Goal: Information Seeking & Learning: Check status

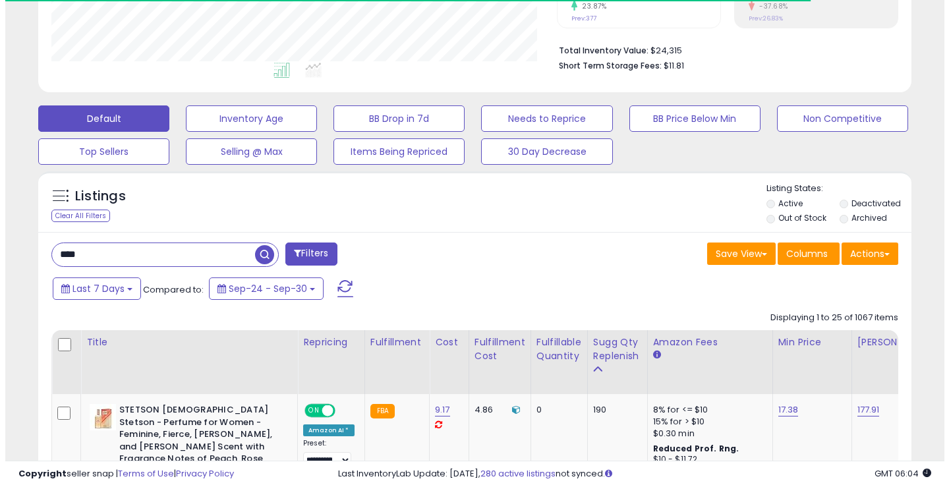
scroll to position [144, 0]
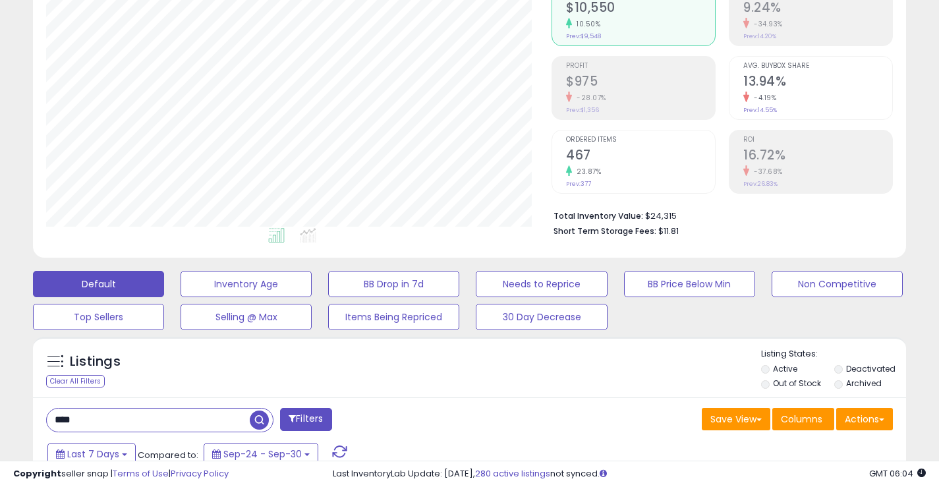
click at [136, 420] on input "****" at bounding box center [148, 420] width 203 height 23
click at [261, 418] on span "button" at bounding box center [259, 420] width 19 height 19
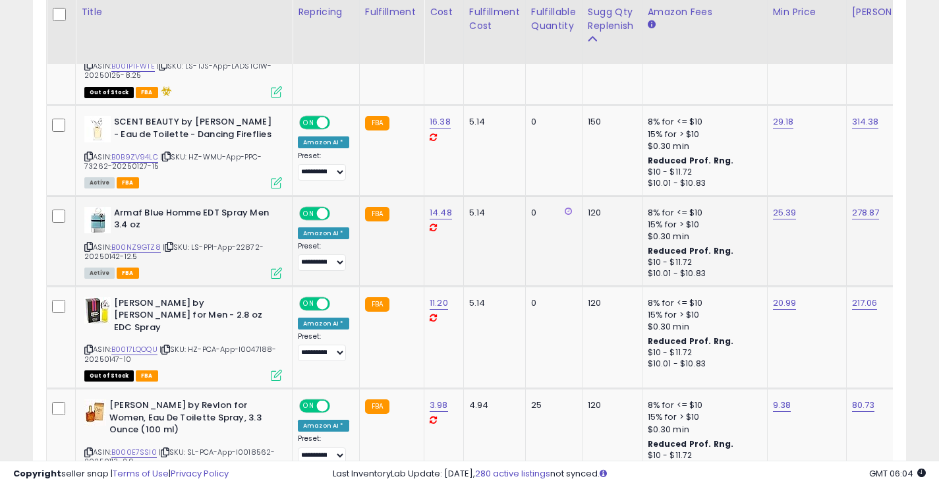
scroll to position [270, 505]
click at [88, 243] on icon at bounding box center [88, 246] width 9 height 7
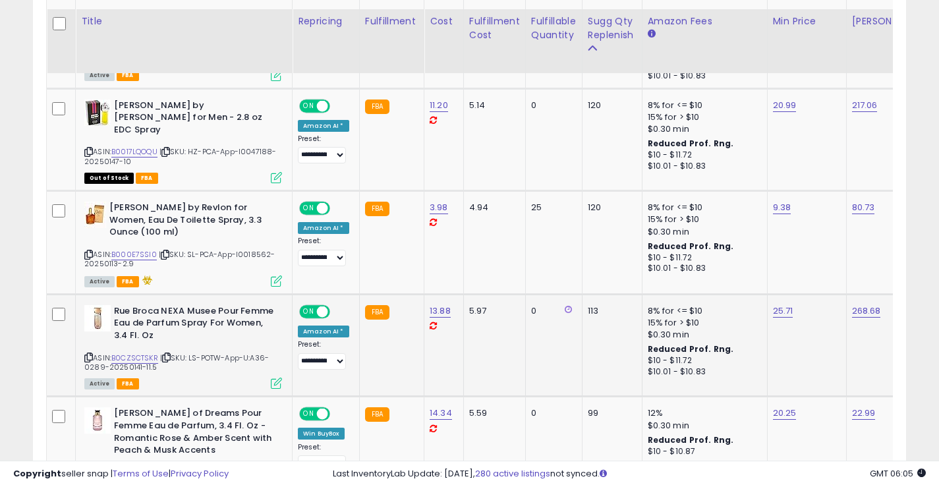
scroll to position [1001, 0]
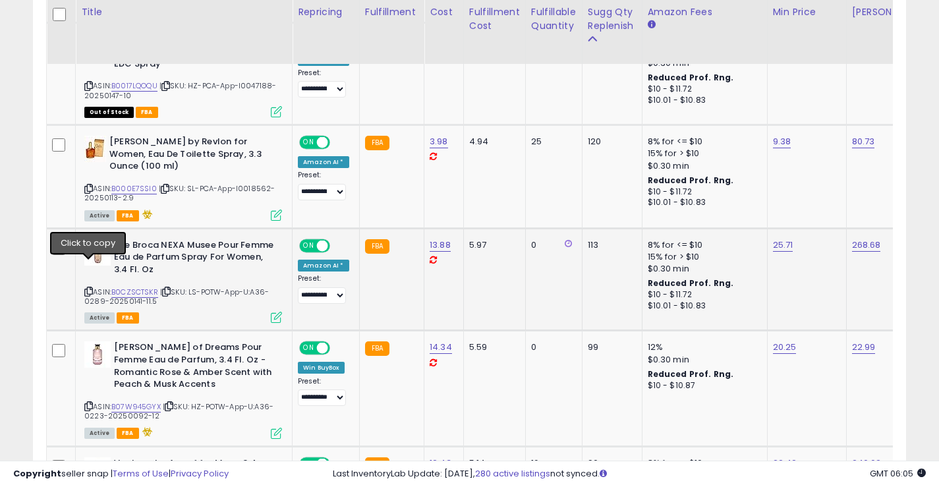
click at [84, 288] on icon at bounding box center [88, 291] width 9 height 7
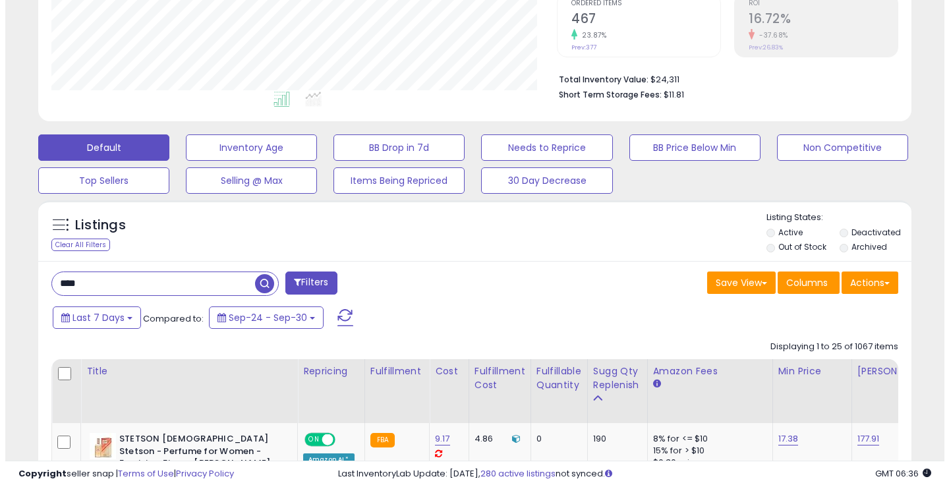
scroll to position [276, 0]
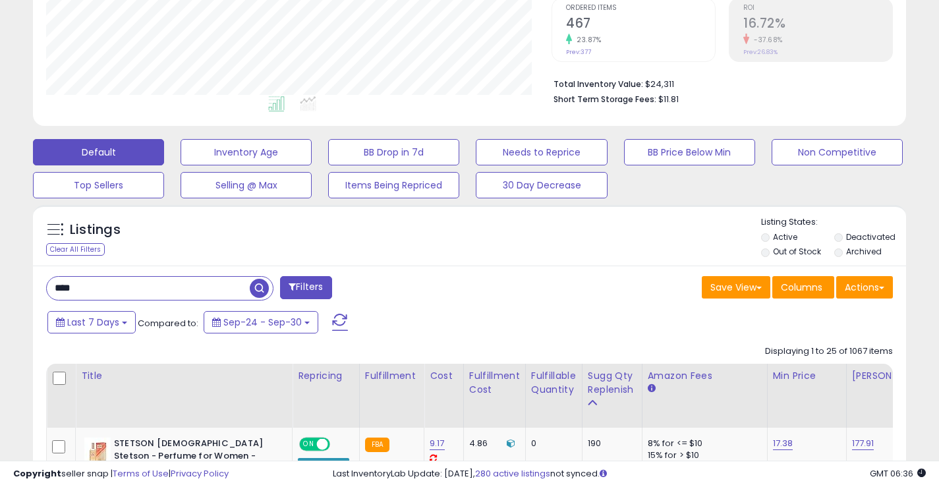
click at [140, 278] on input "****" at bounding box center [148, 288] width 203 height 23
type input "*****"
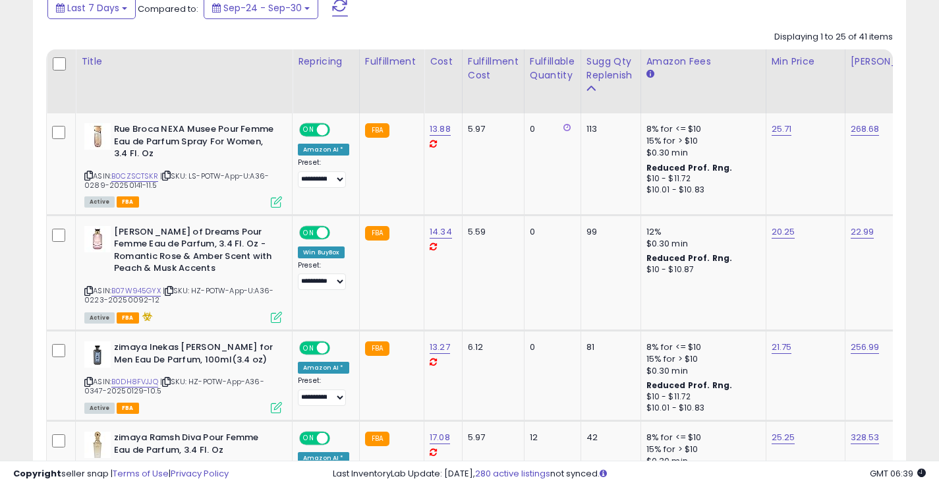
scroll to position [606, 0]
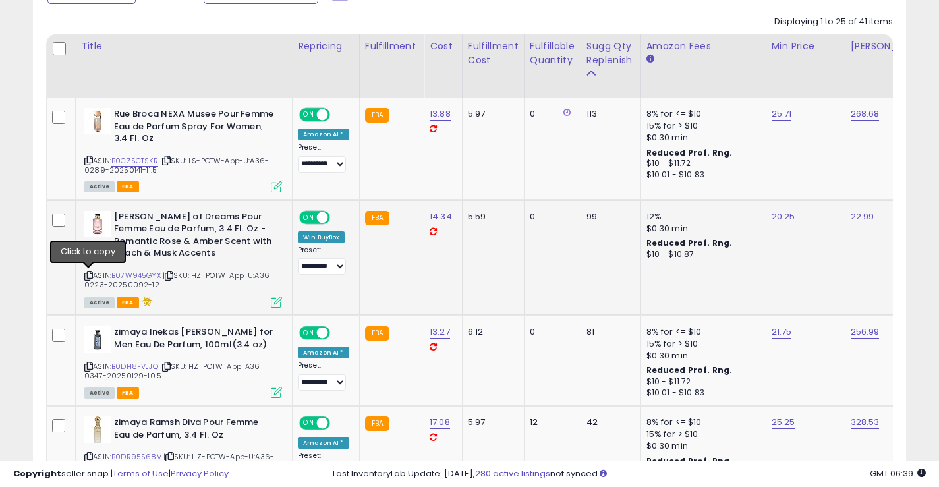
click at [90, 278] on icon at bounding box center [88, 275] width 9 height 7
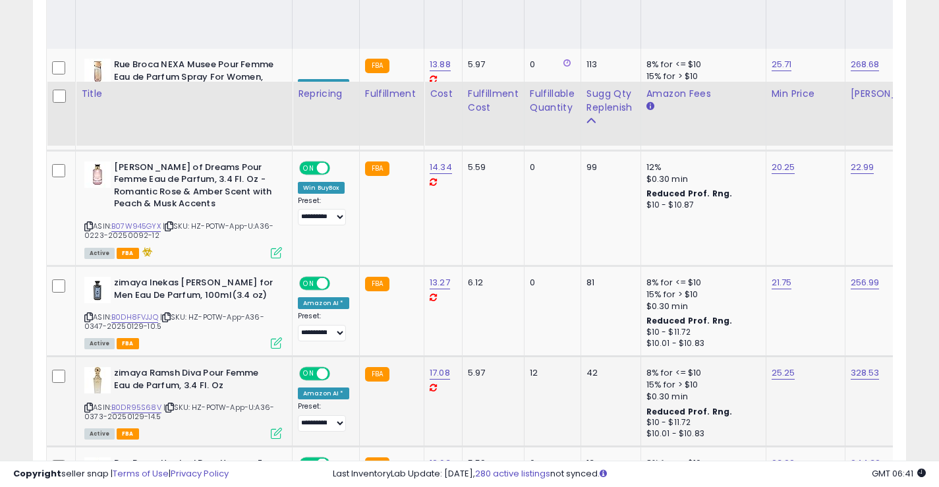
scroll to position [737, 0]
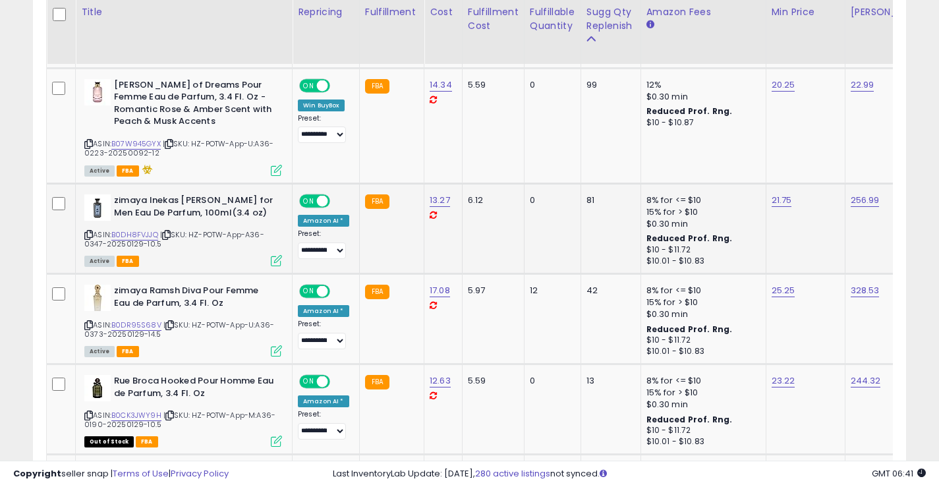
click at [87, 240] on span "| SKU: HZ-POTW-App-A36-0347-20250129-10.5" at bounding box center [174, 239] width 180 height 20
click at [88, 234] on icon at bounding box center [88, 234] width 9 height 7
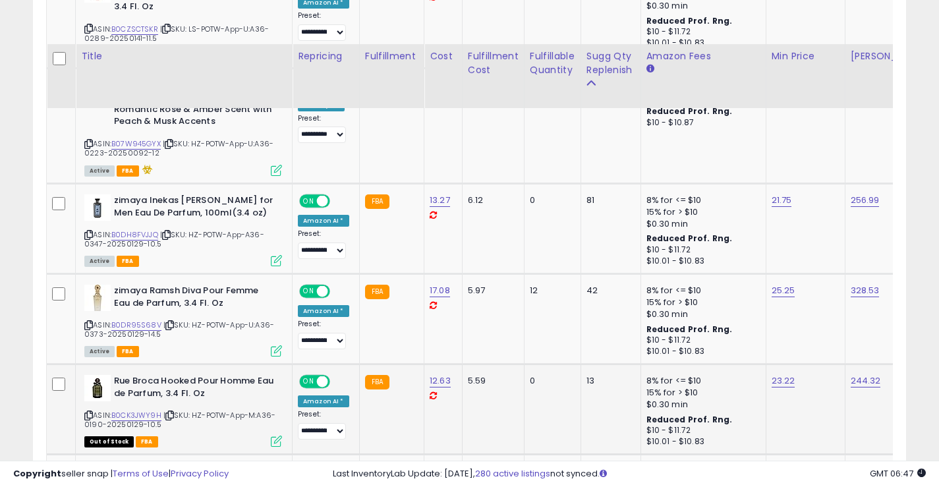
scroll to position [803, 0]
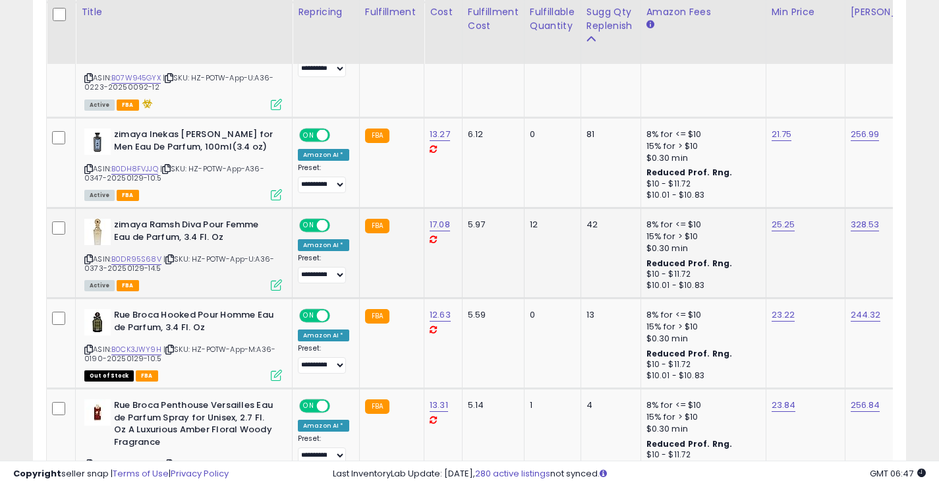
click at [86, 260] on icon at bounding box center [88, 259] width 9 height 7
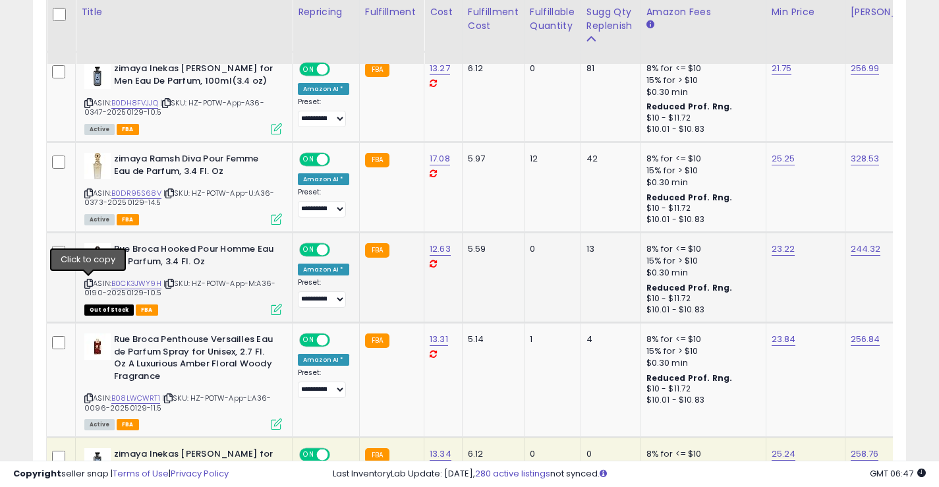
click at [86, 282] on icon at bounding box center [88, 283] width 9 height 7
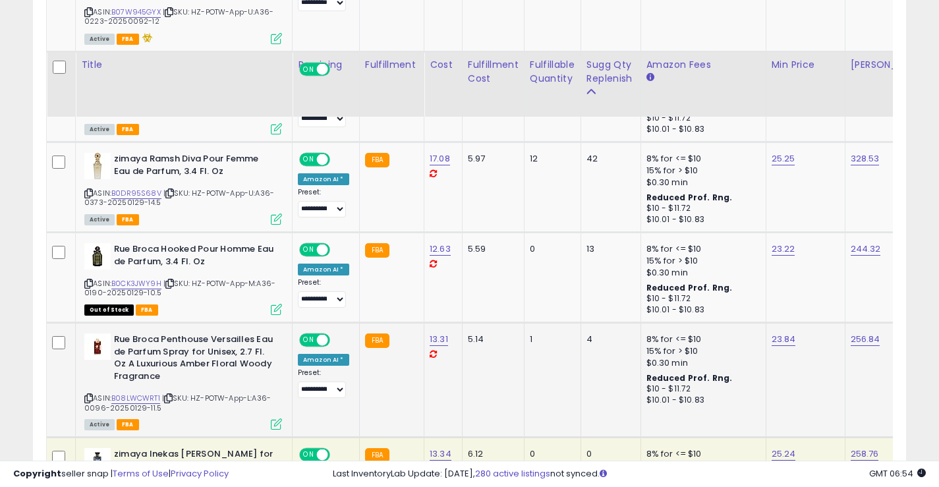
scroll to position [1001, 0]
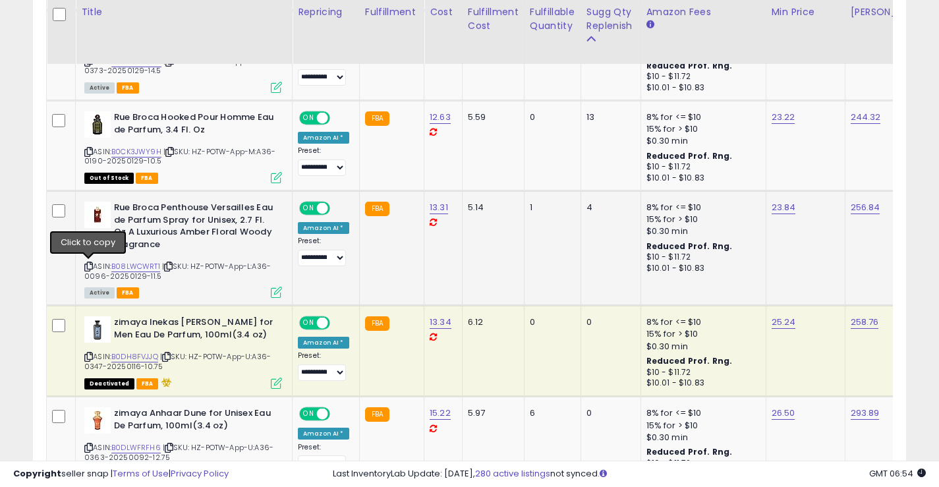
click at [87, 266] on icon at bounding box center [88, 266] width 9 height 7
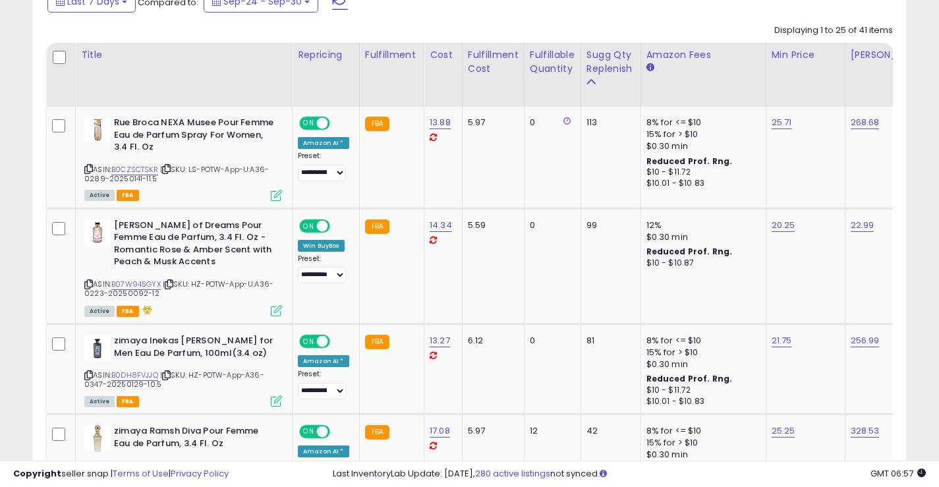
scroll to position [399, 0]
